Goal: Task Accomplishment & Management: Use online tool/utility

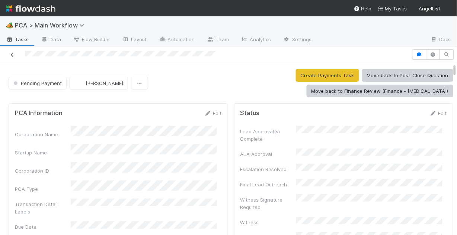
click at [13, 53] on icon at bounding box center [12, 54] width 7 height 5
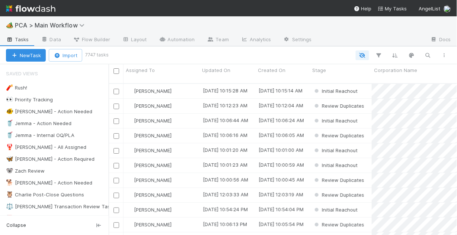
scroll to position [153, 344]
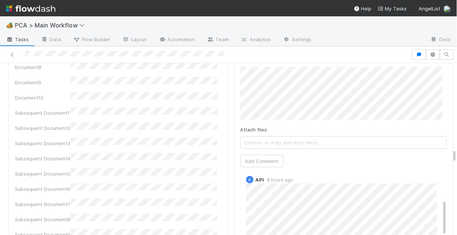
scroll to position [1131, 0]
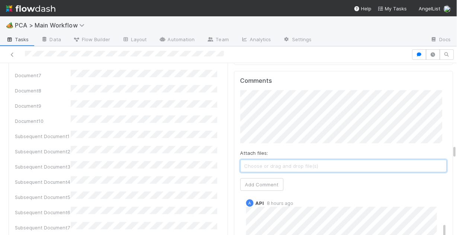
click at [257, 160] on span "Choose or drag and drop file(s)" at bounding box center [344, 166] width 206 height 12
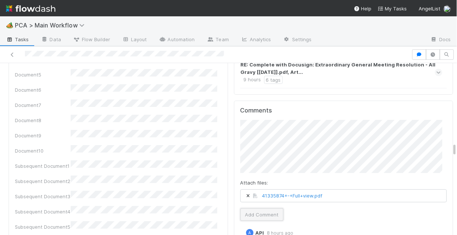
click at [268, 209] on button "Add Comment" at bounding box center [261, 215] width 43 height 13
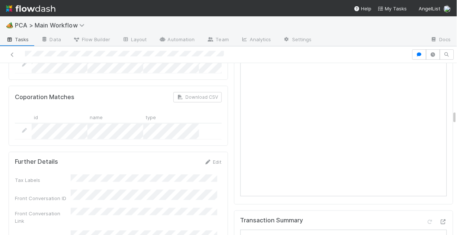
scroll to position [655, 0]
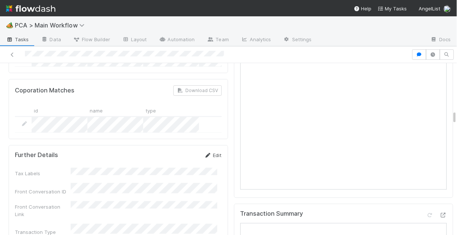
click at [209, 153] on link "Edit" at bounding box center [212, 156] width 17 height 6
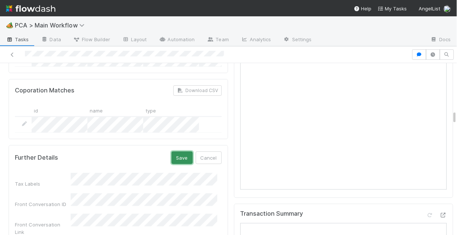
click at [177, 152] on button "Save" at bounding box center [181, 158] width 21 height 13
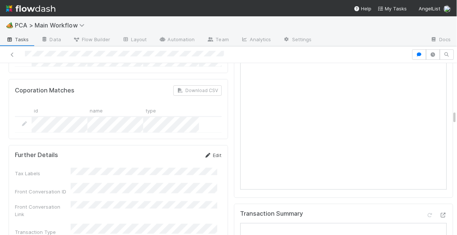
click at [211, 153] on link "Edit" at bounding box center [212, 156] width 17 height 6
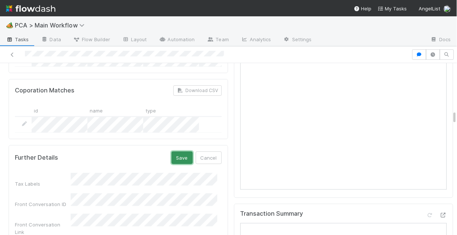
click at [173, 152] on button "Save" at bounding box center [181, 158] width 21 height 13
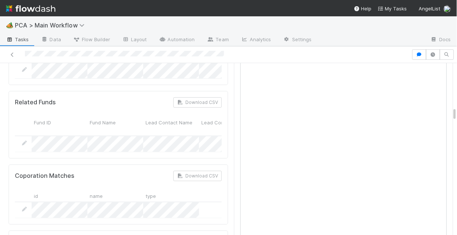
scroll to position [565, 0]
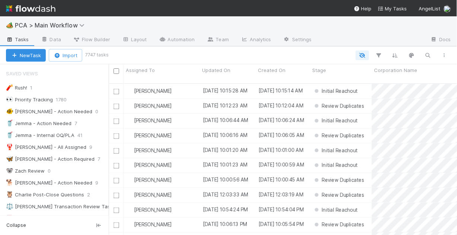
scroll to position [153, 344]
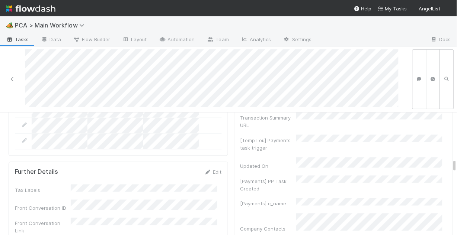
scroll to position [1339, 0]
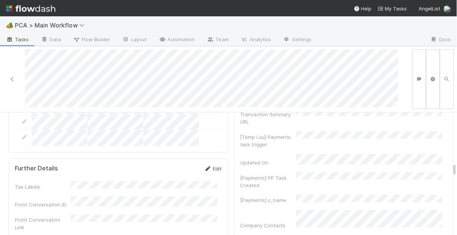
click at [211, 166] on link "Edit" at bounding box center [212, 169] width 17 height 6
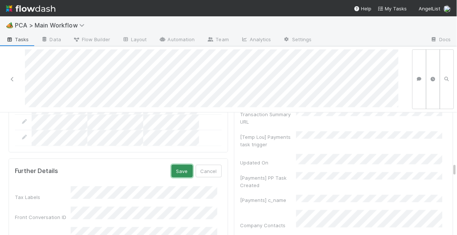
click at [171, 165] on button "Save" at bounding box center [181, 171] width 21 height 13
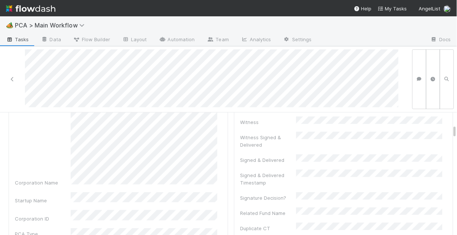
scroll to position [149, 0]
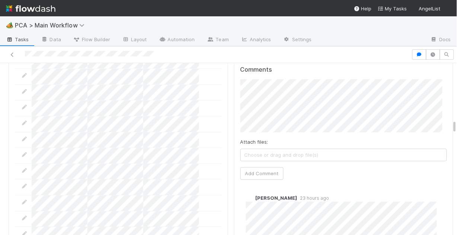
scroll to position [863, 0]
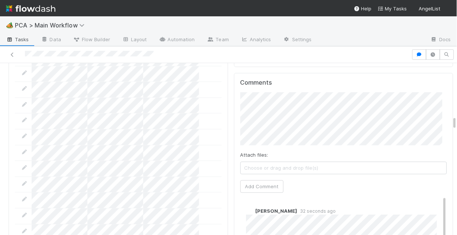
scroll to position [863, 0]
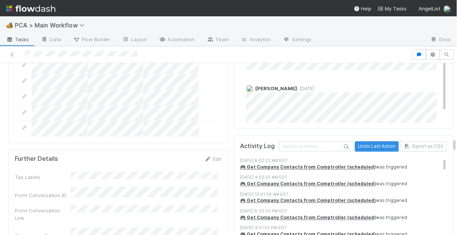
scroll to position [1369, 0]
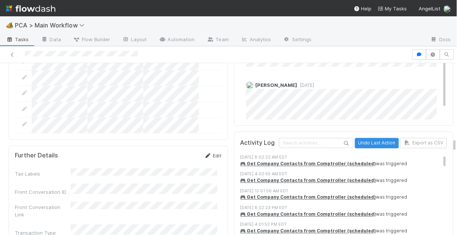
click at [212, 153] on link "Edit" at bounding box center [212, 156] width 17 height 6
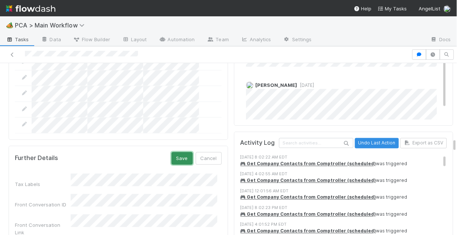
click at [180, 153] on button "Save" at bounding box center [181, 159] width 21 height 13
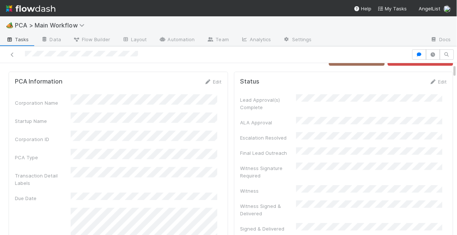
scroll to position [0, 0]
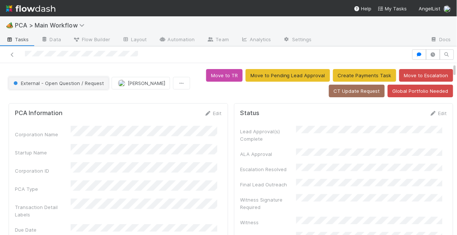
click at [68, 86] on span "External - Open Question / Request" at bounding box center [58, 83] width 92 height 6
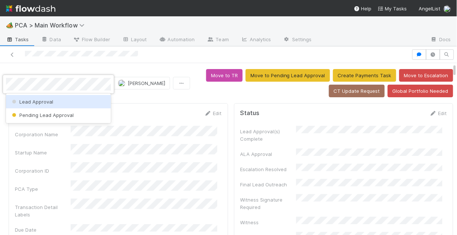
click at [65, 102] on div "Lead Approval" at bounding box center [58, 101] width 105 height 13
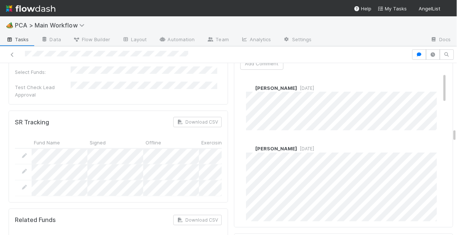
scroll to position [1220, 0]
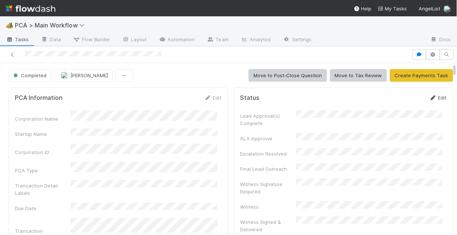
click at [432, 97] on link "Edit" at bounding box center [437, 98] width 17 height 6
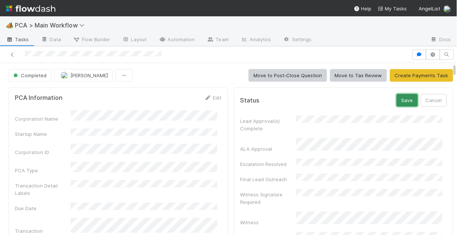
click at [397, 103] on button "Save" at bounding box center [407, 100] width 21 height 13
